Goal: Transaction & Acquisition: Purchase product/service

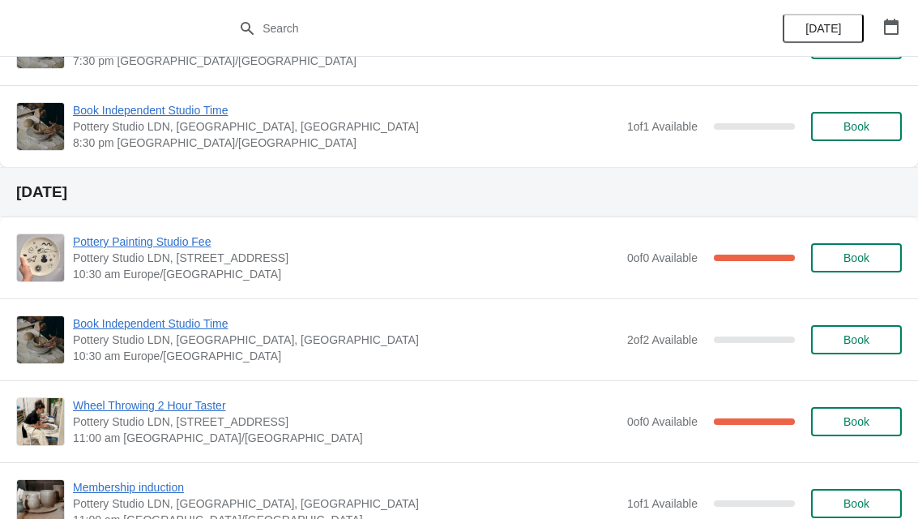
scroll to position [2224, 0]
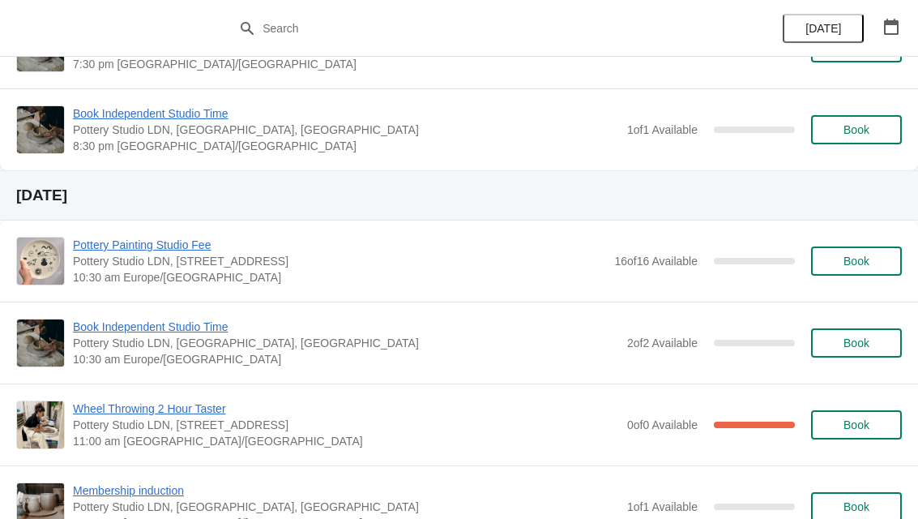
scroll to position [2220, 0]
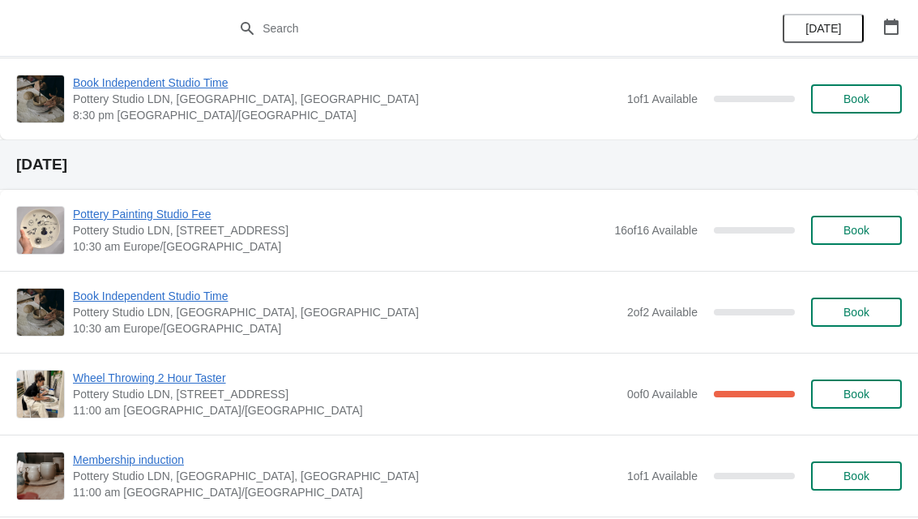
click at [854, 233] on span "Book" at bounding box center [857, 230] width 26 height 13
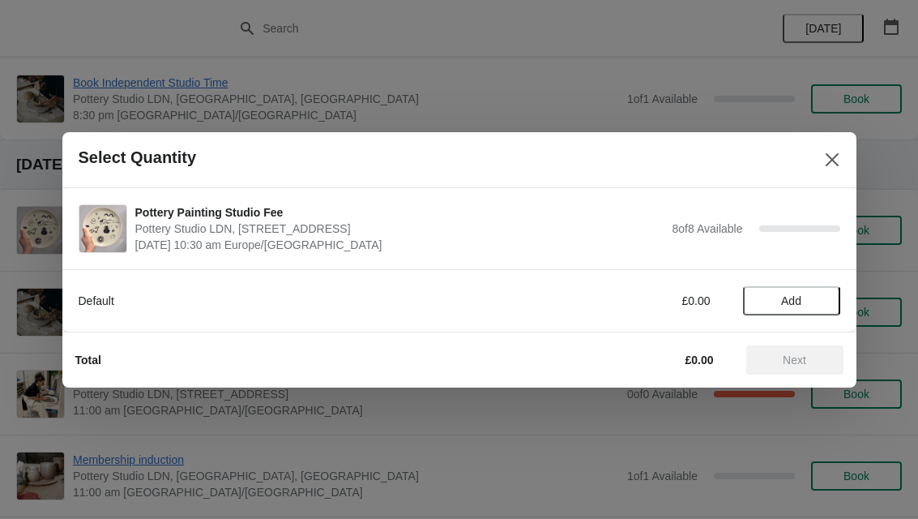
click at [794, 300] on span "Add" at bounding box center [791, 300] width 20 height 13
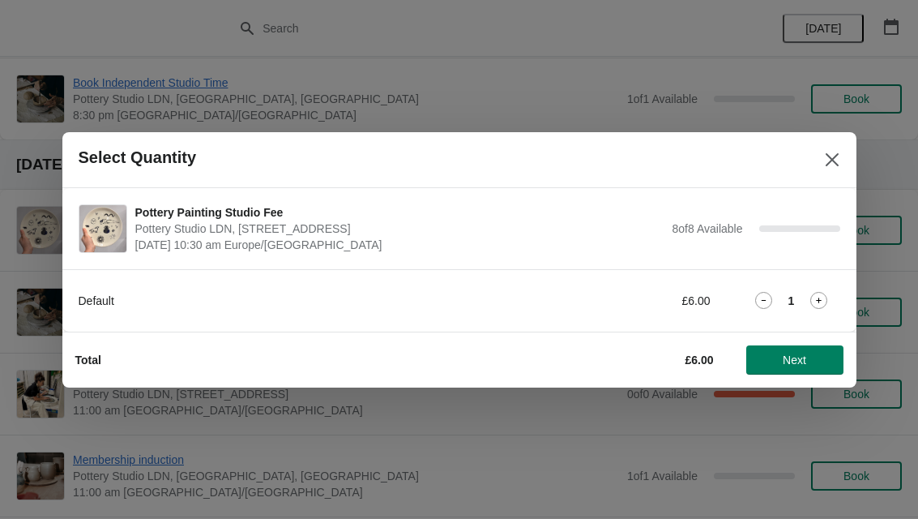
click at [822, 300] on icon at bounding box center [819, 300] width 17 height 17
click at [798, 357] on span "Next" at bounding box center [795, 359] width 24 height 13
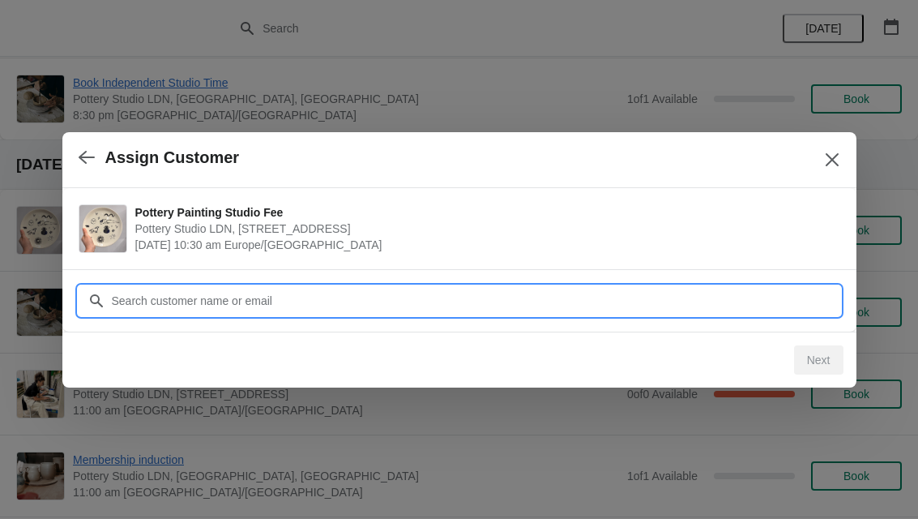
click at [335, 302] on input "Customer" at bounding box center [475, 300] width 729 height 29
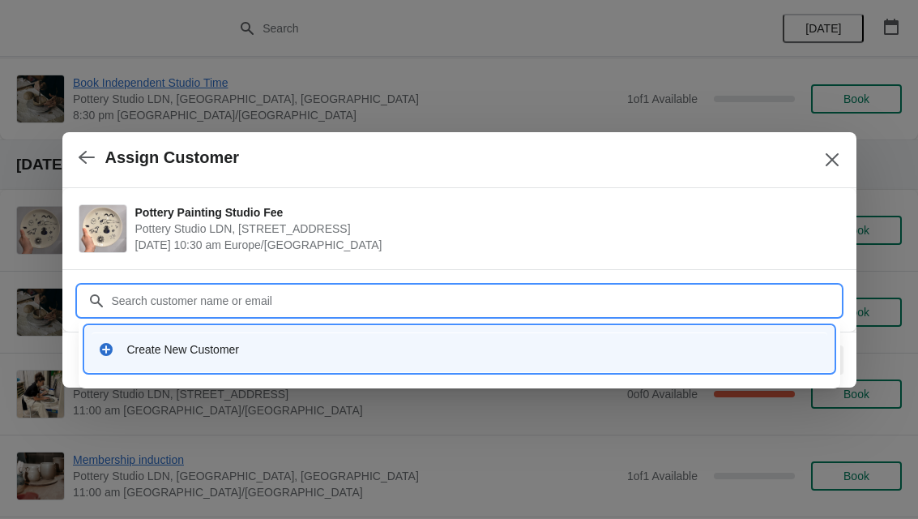
click at [213, 349] on div "Create New Customer" at bounding box center [474, 349] width 694 height 16
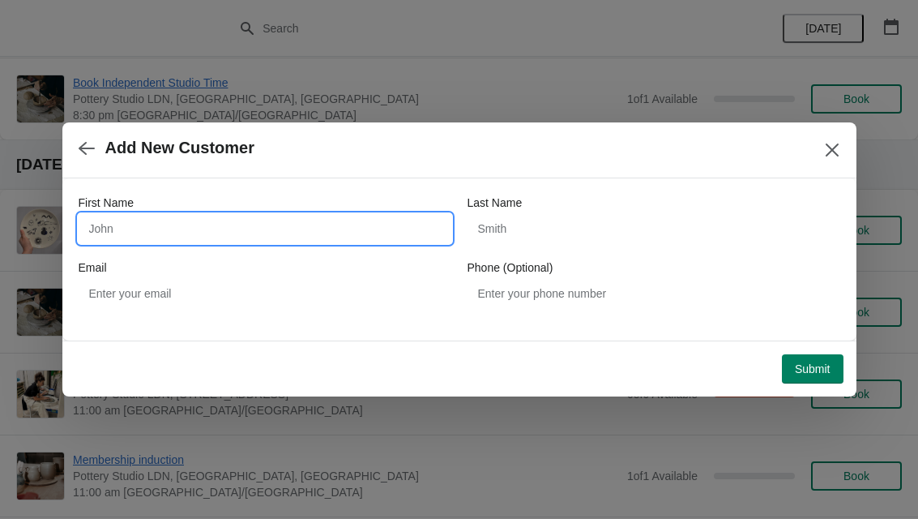
click at [239, 221] on input "First Name" at bounding box center [265, 228] width 373 height 29
type input "Maria"
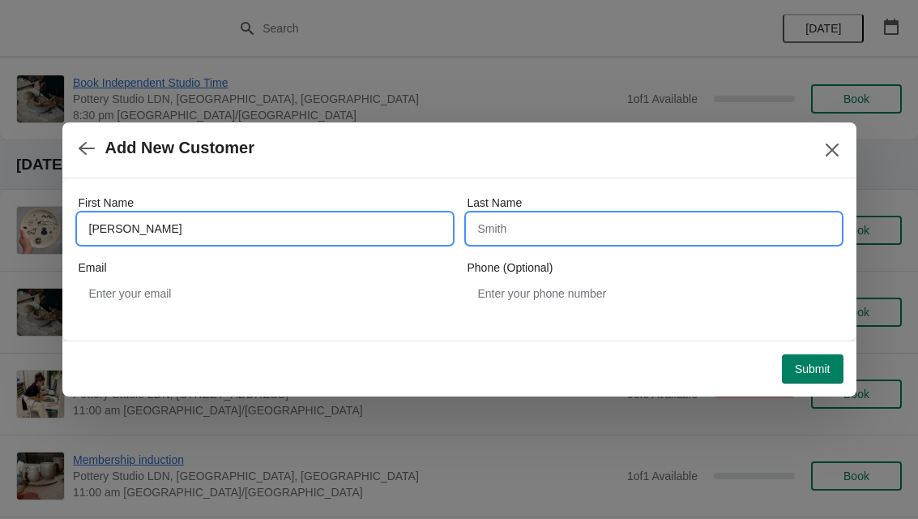
click at [585, 231] on input "Last Name" at bounding box center [654, 228] width 373 height 29
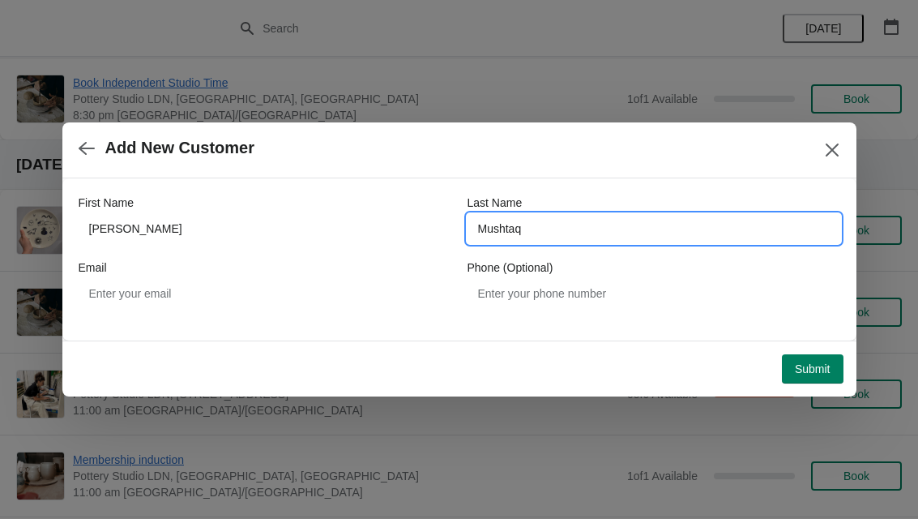
type input "Mushtaq"
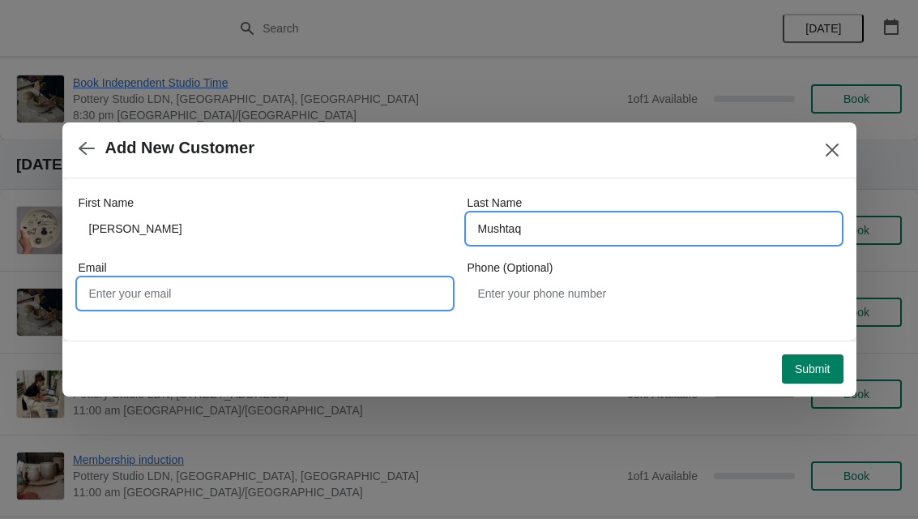
click at [366, 295] on input "Email" at bounding box center [265, 293] width 373 height 29
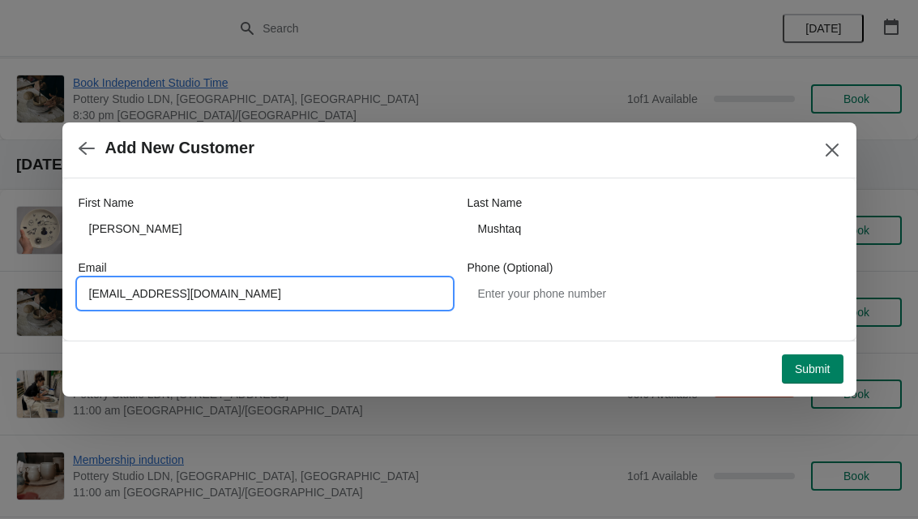
type input "mushtaqm680@gmail.com"
click at [825, 365] on span "Submit" at bounding box center [813, 368] width 36 height 13
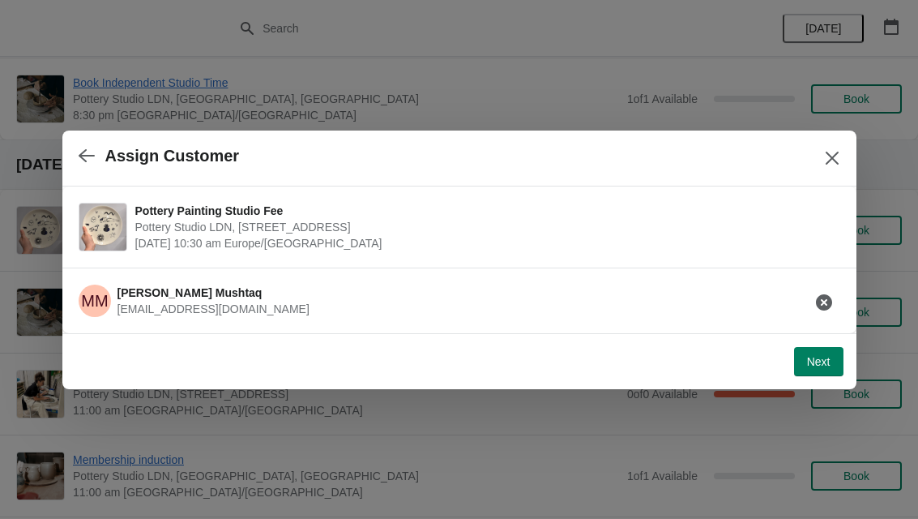
click at [814, 362] on span "Next" at bounding box center [819, 361] width 24 height 13
select select "Yes"
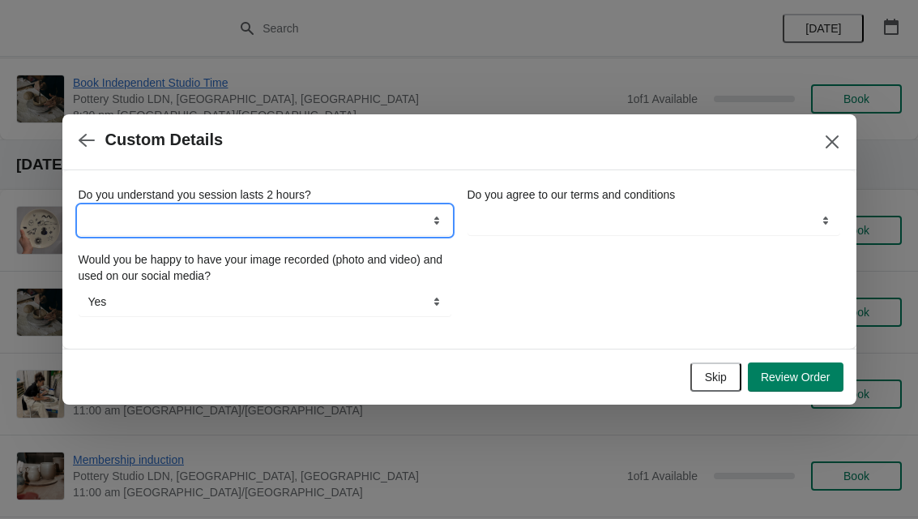
click at [325, 220] on select "Yes" at bounding box center [265, 220] width 373 height 29
select select "Yes"
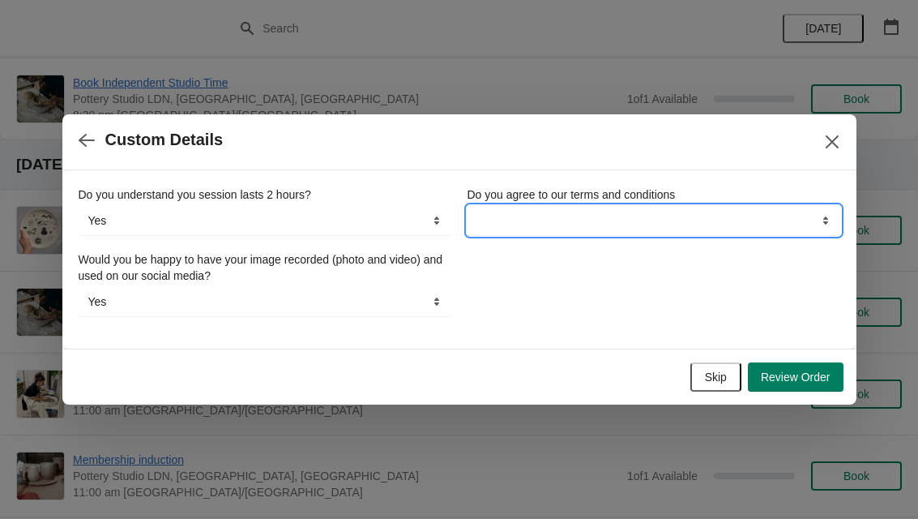
click at [592, 229] on select "Yes" at bounding box center [654, 220] width 373 height 29
select select "Yes"
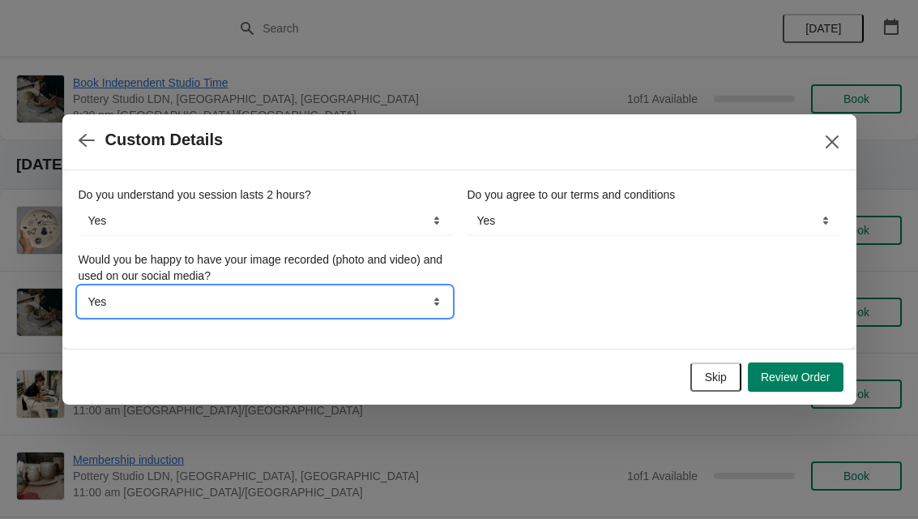
click at [248, 308] on select "Yes No" at bounding box center [265, 301] width 373 height 29
select select "No"
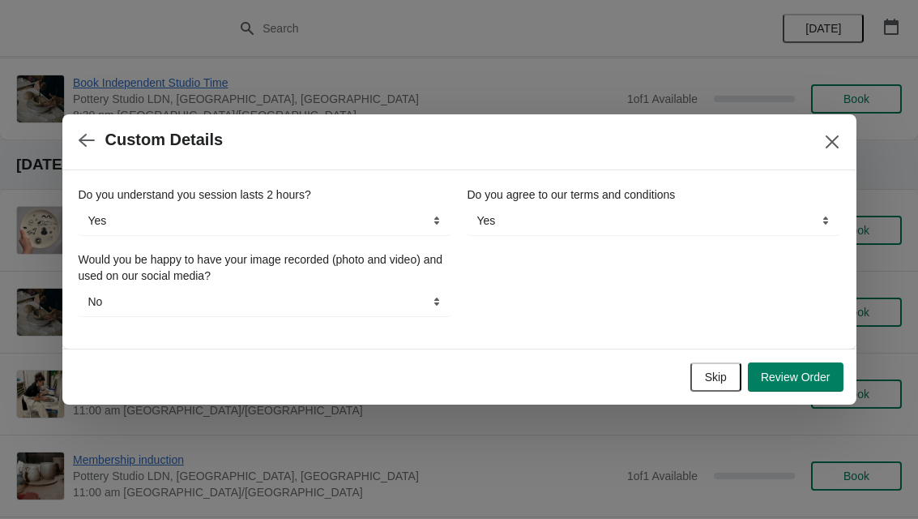
click at [798, 381] on span "Review Order" at bounding box center [796, 376] width 70 height 13
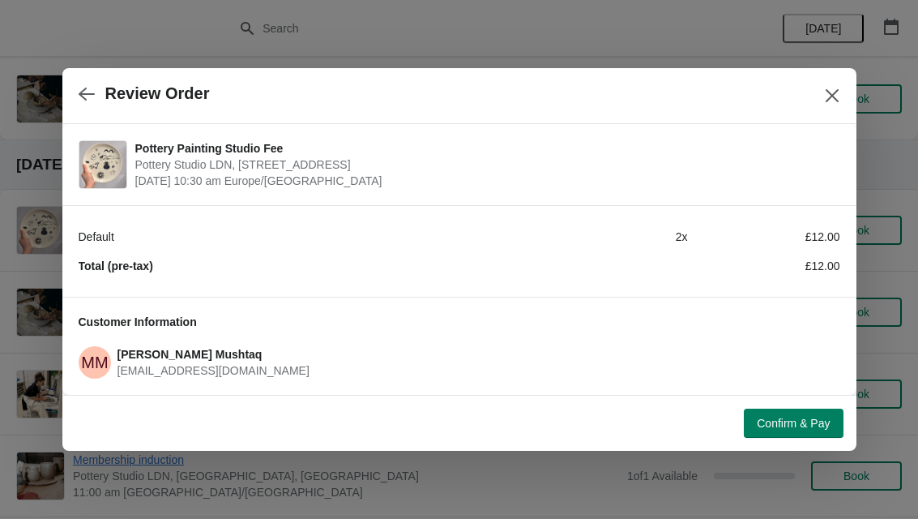
click at [799, 419] on span "Confirm & Pay" at bounding box center [793, 423] width 73 height 13
